Goal: Find specific page/section: Find specific page/section

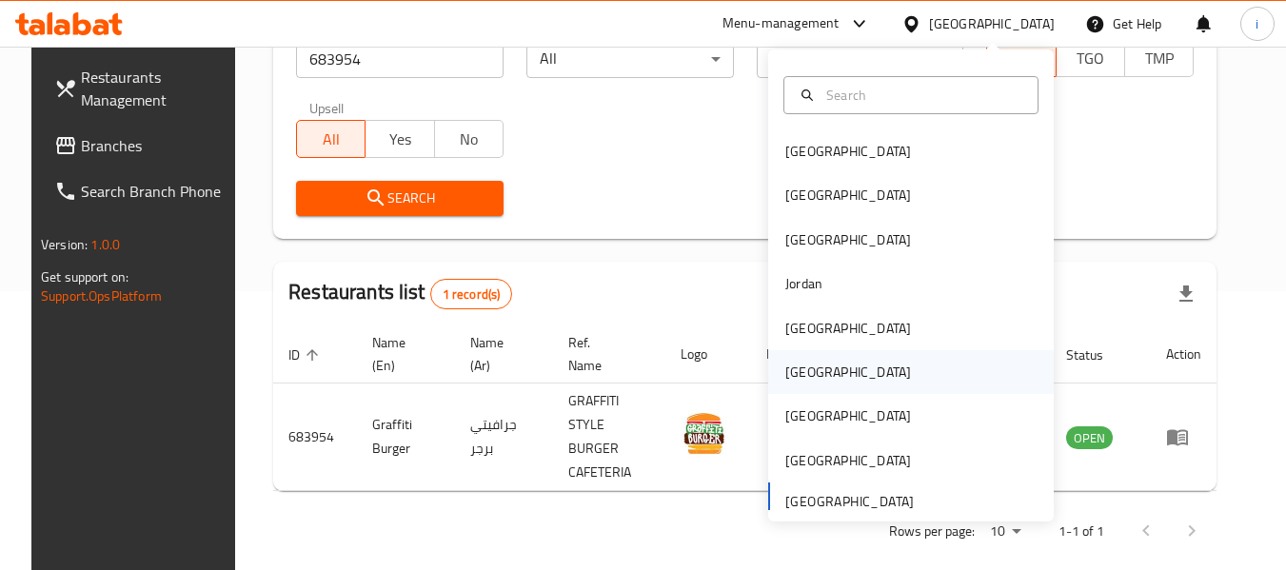
click at [798, 364] on div "[GEOGRAPHIC_DATA]" at bounding box center [848, 372] width 126 height 21
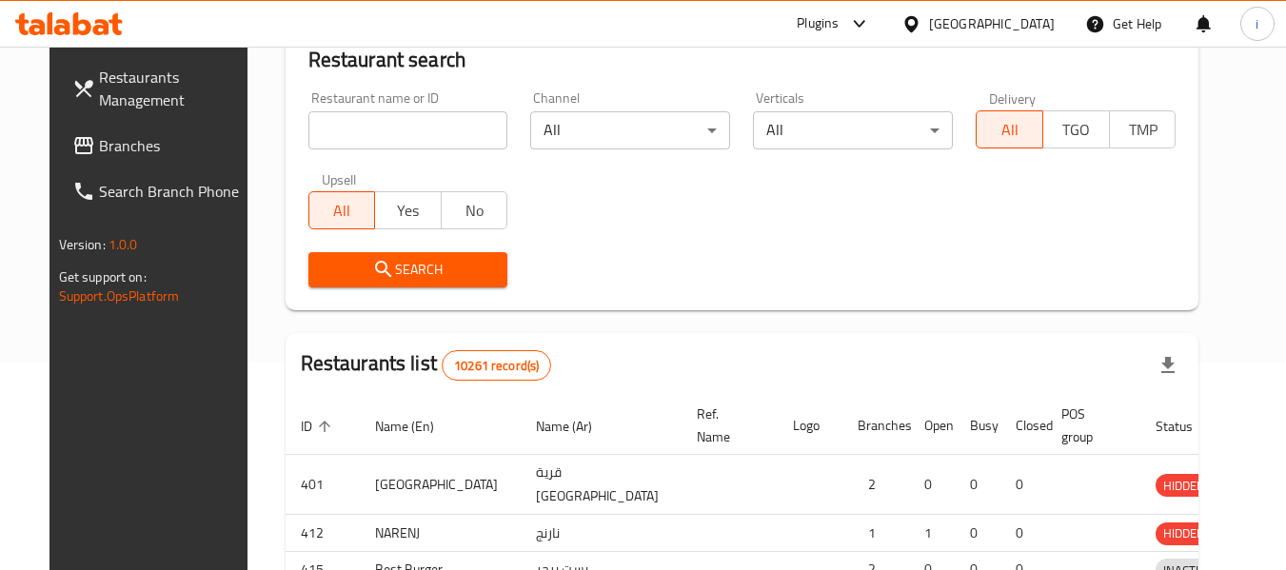
scroll to position [279, 0]
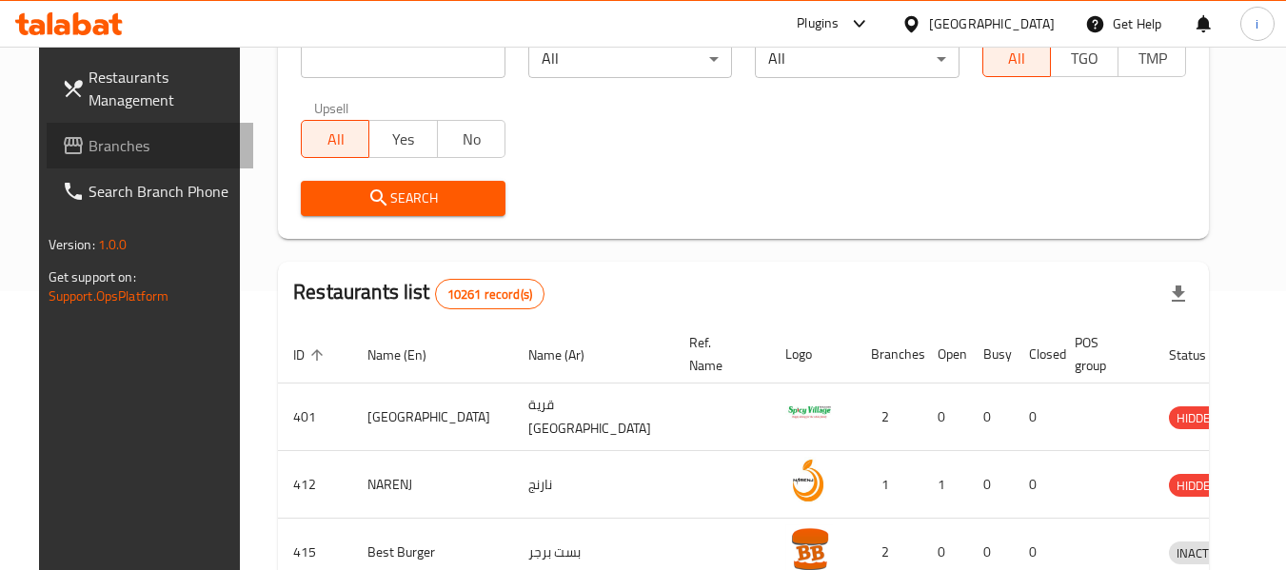
click at [89, 141] on span "Branches" at bounding box center [164, 145] width 150 height 23
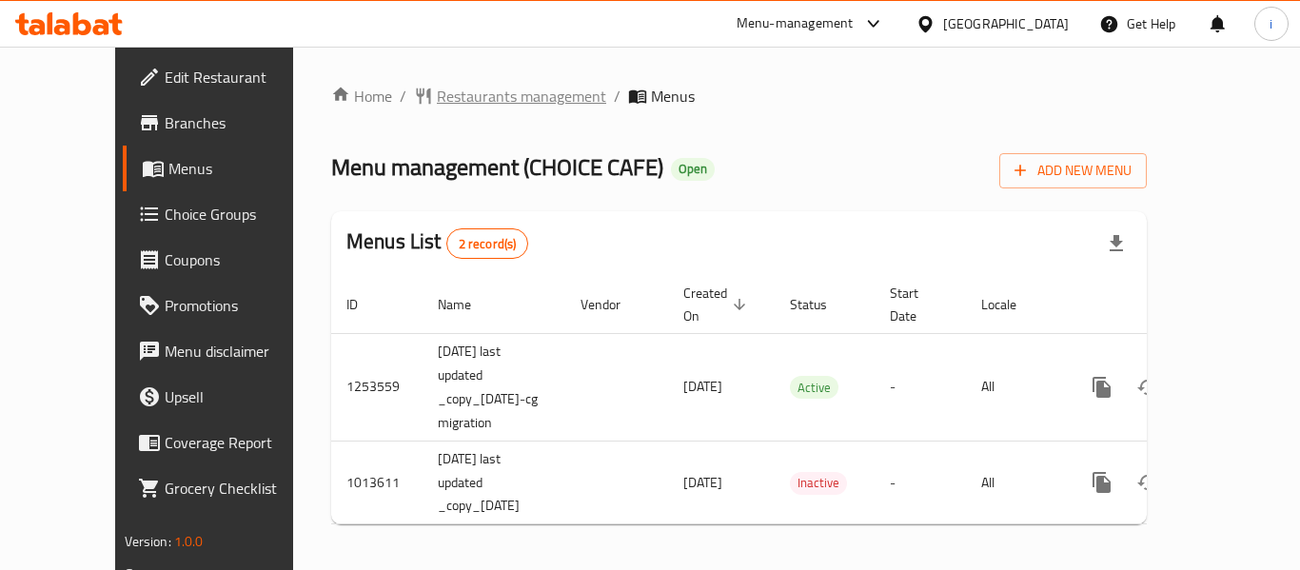
click at [461, 95] on span "Restaurants management" at bounding box center [521, 96] width 169 height 23
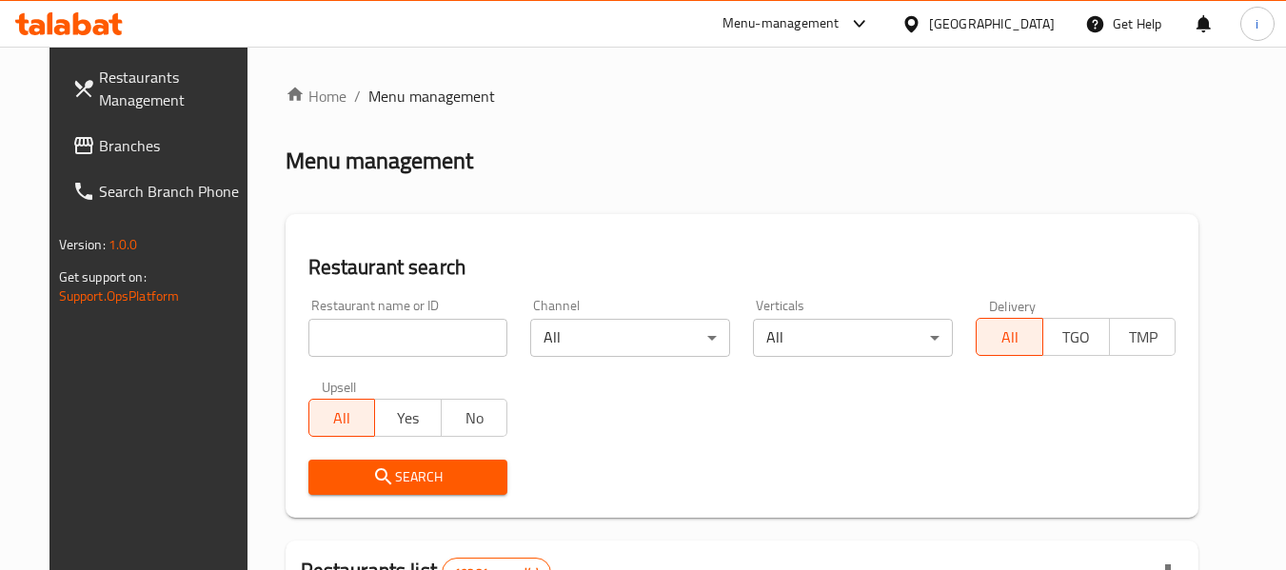
click at [365, 345] on input "search" at bounding box center [408, 338] width 200 height 38
paste input "660798"
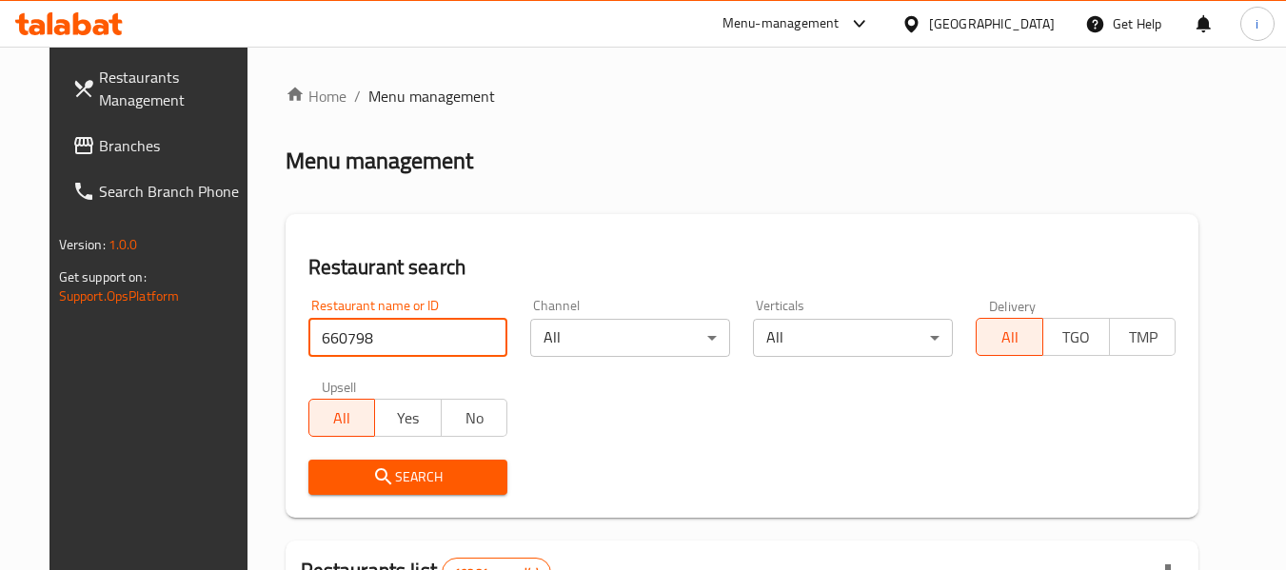
type input "660798"
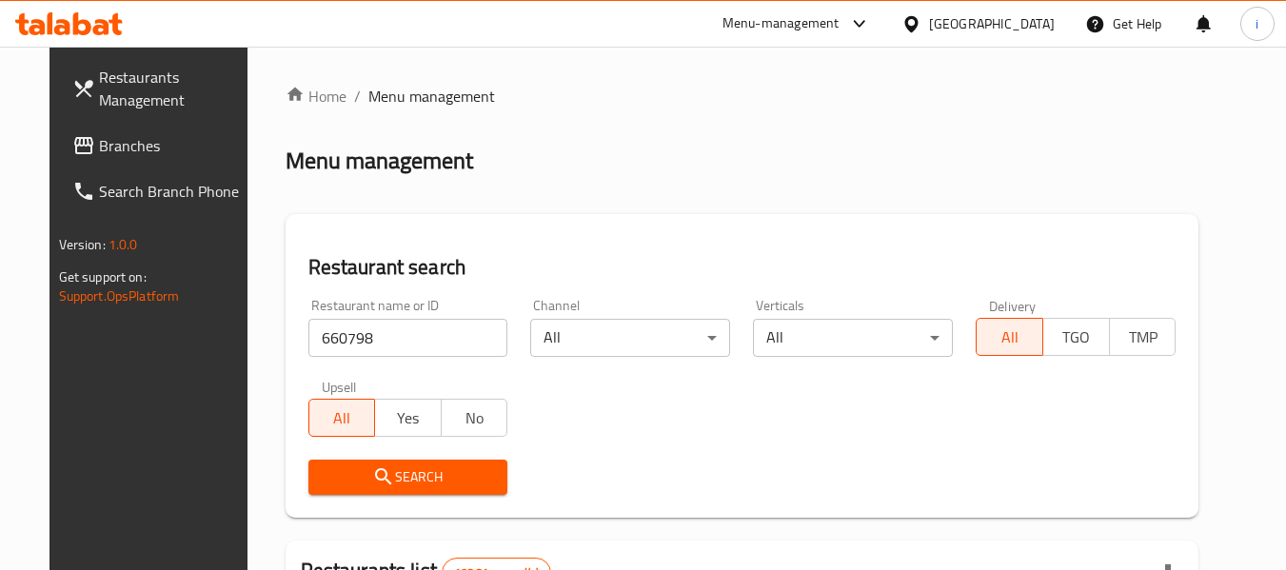
click at [372, 477] on icon "submit" at bounding box center [383, 476] width 23 height 23
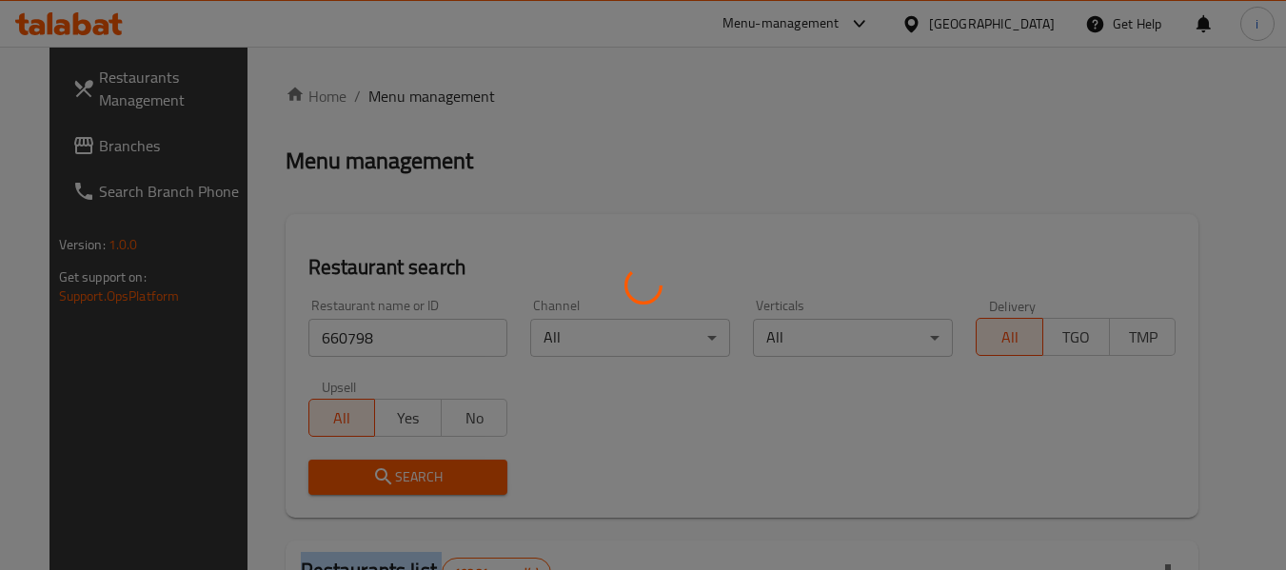
click at [359, 477] on div at bounding box center [643, 285] width 1286 height 570
